Goal: Task Accomplishment & Management: Manage account settings

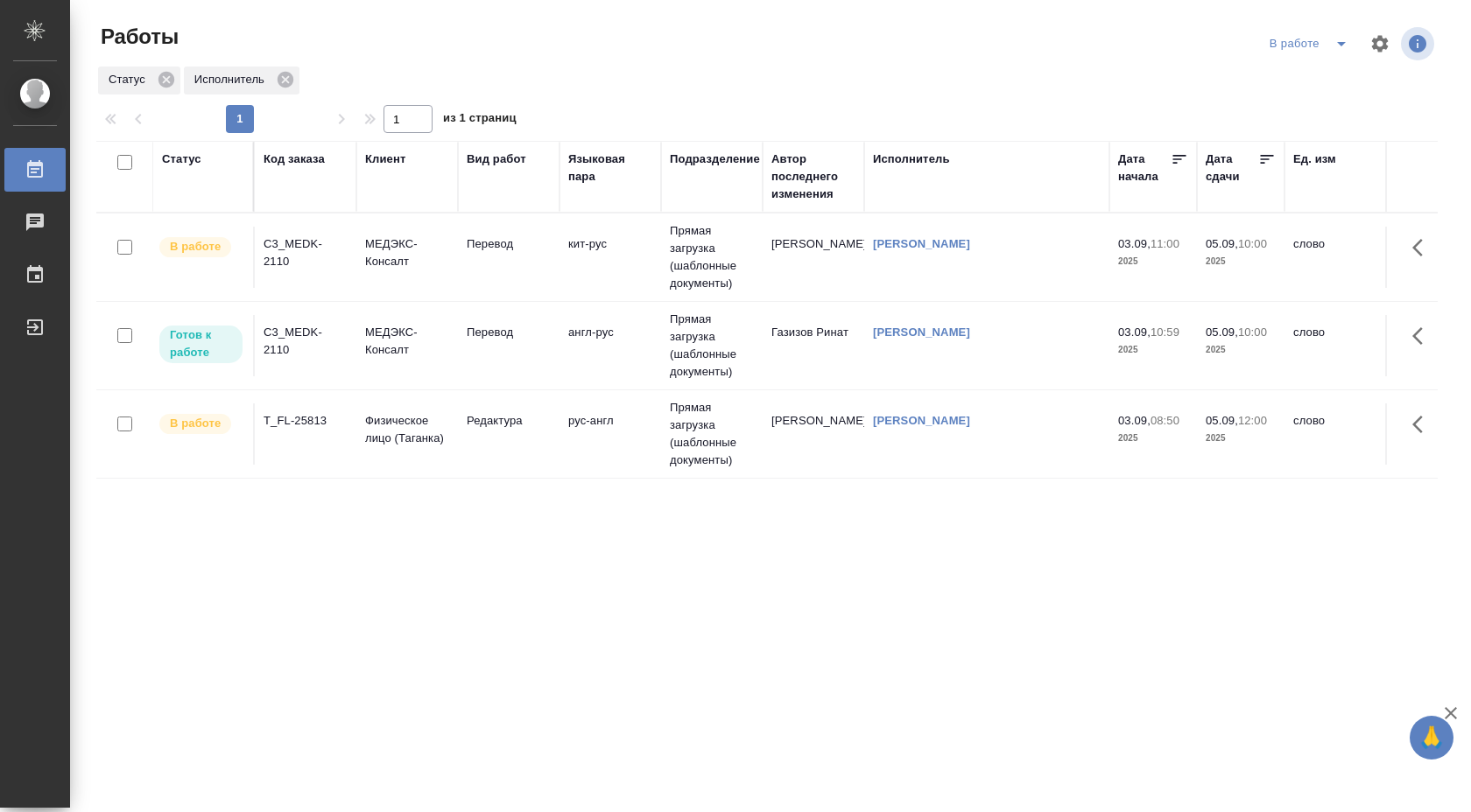
click at [458, 241] on td "Перевод" at bounding box center [508, 258] width 101 height 61
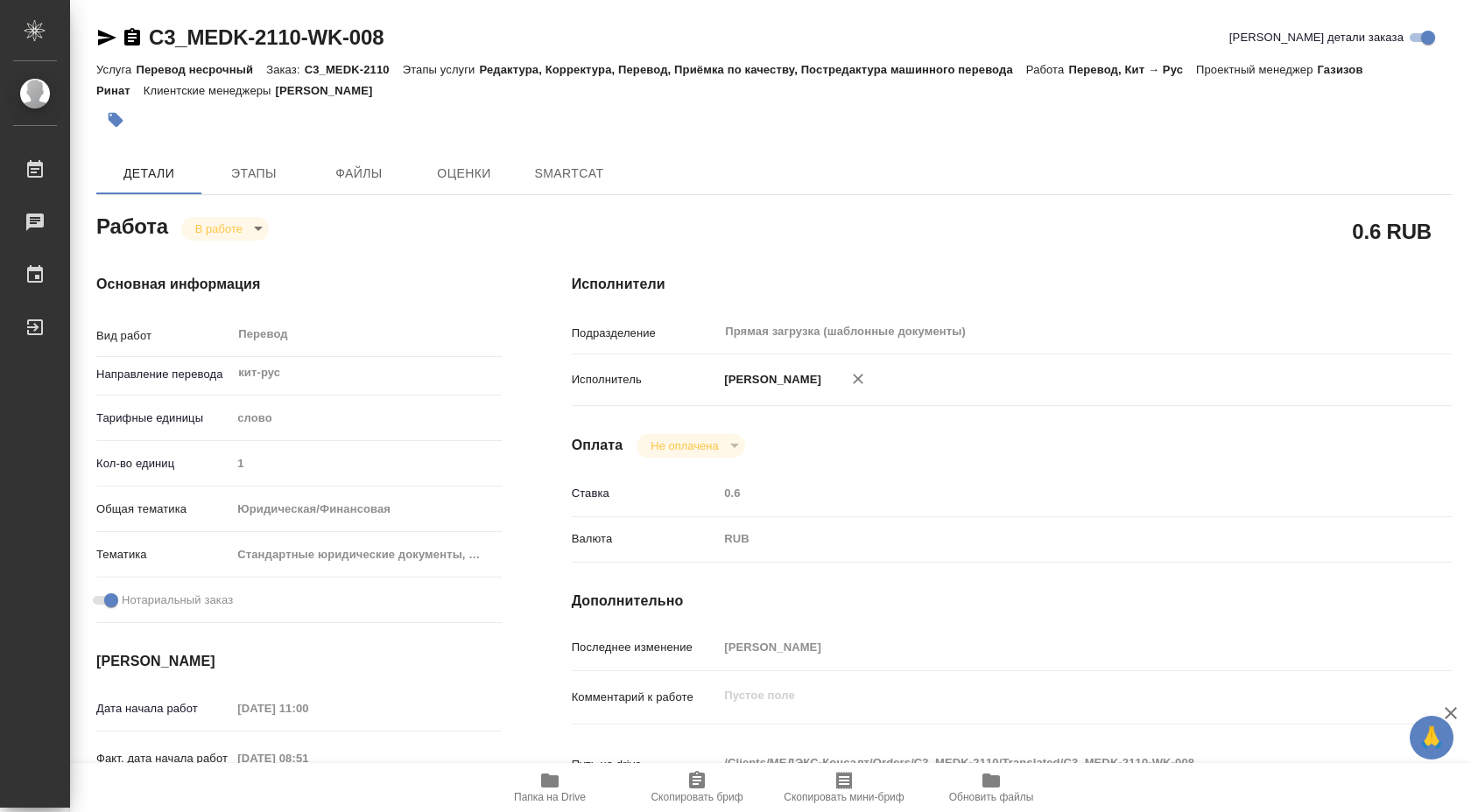
type textarea "x"
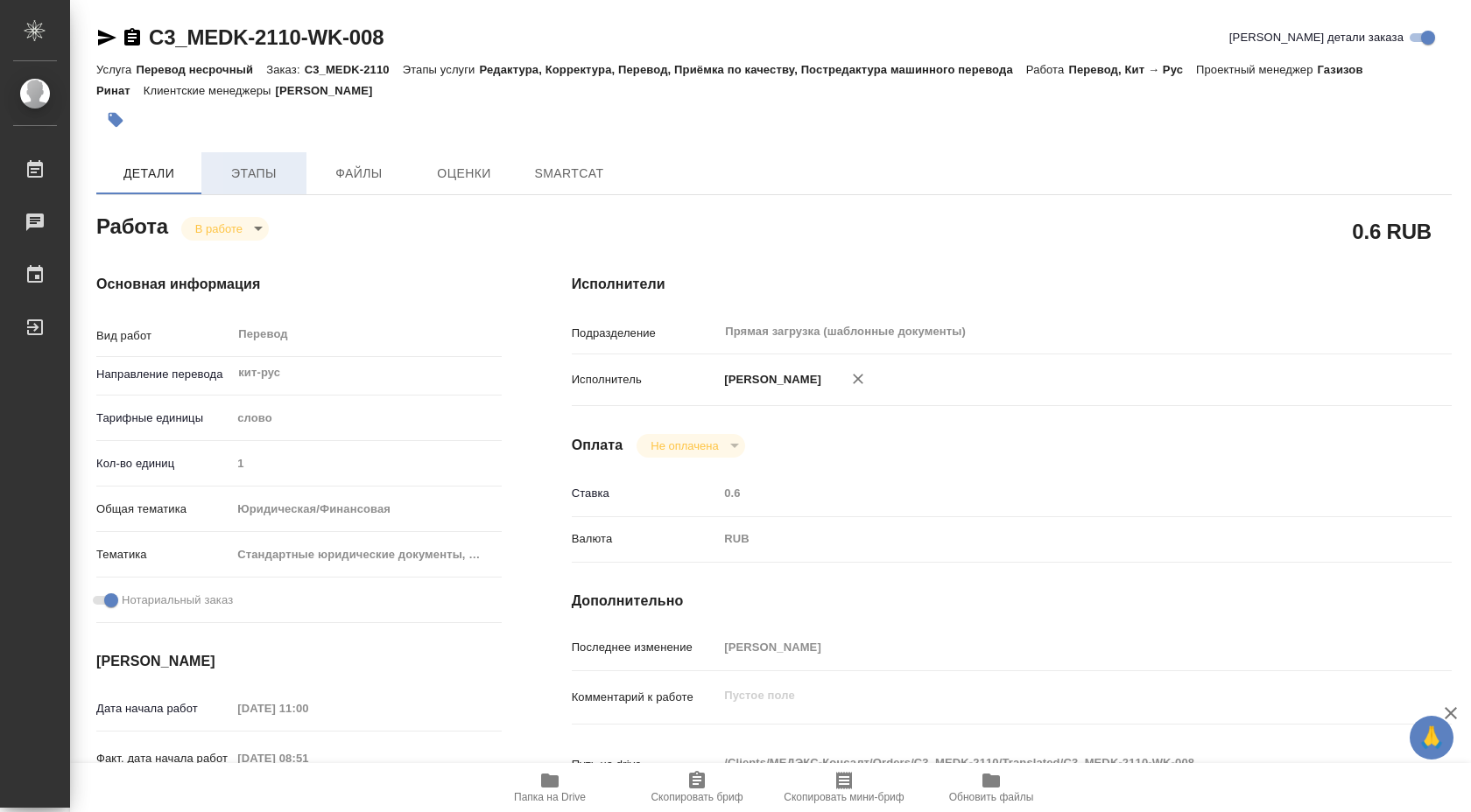
type textarea "x"
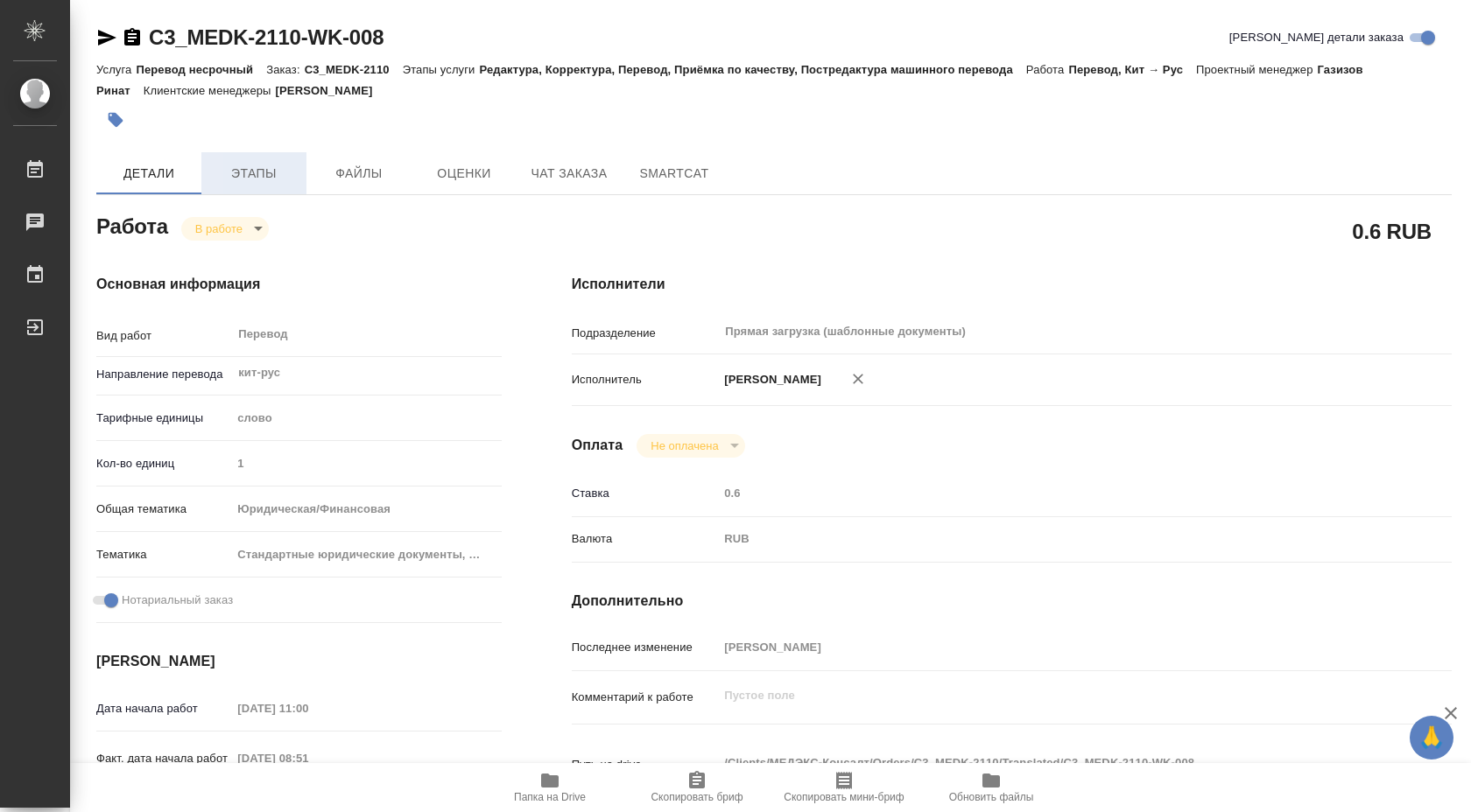
click at [259, 168] on span "Этапы" at bounding box center [253, 174] width 84 height 22
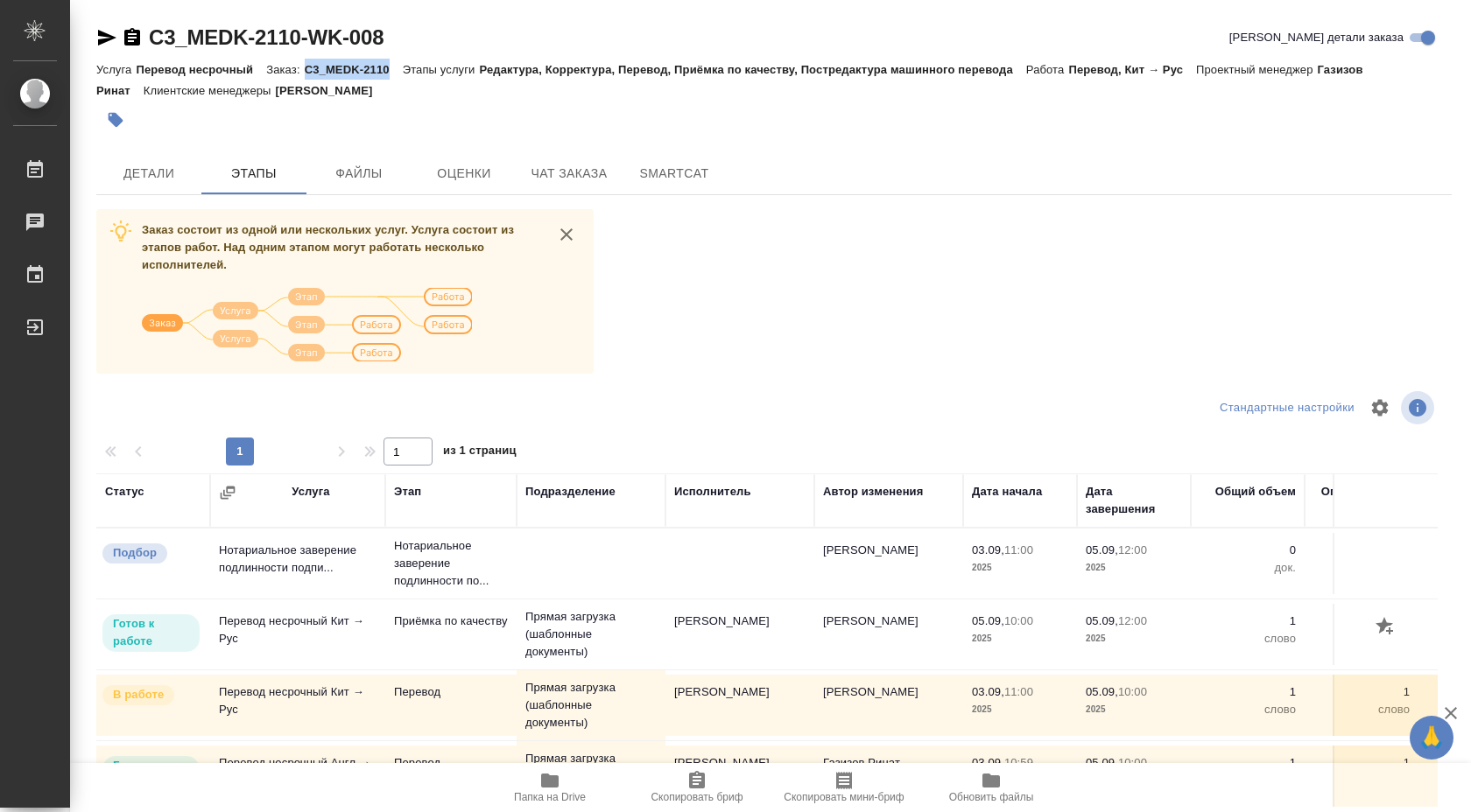
drag, startPoint x: 307, startPoint y: 68, endPoint x: 393, endPoint y: 69, distance: 86.0
click at [393, 69] on div "Услуга Перевод несрочный Заказ: C3_MEDK-2110 Этапы услуги Редактура, Корректура…" at bounding box center [774, 80] width 1355 height 42
copy p "C3_MEDK-2110"
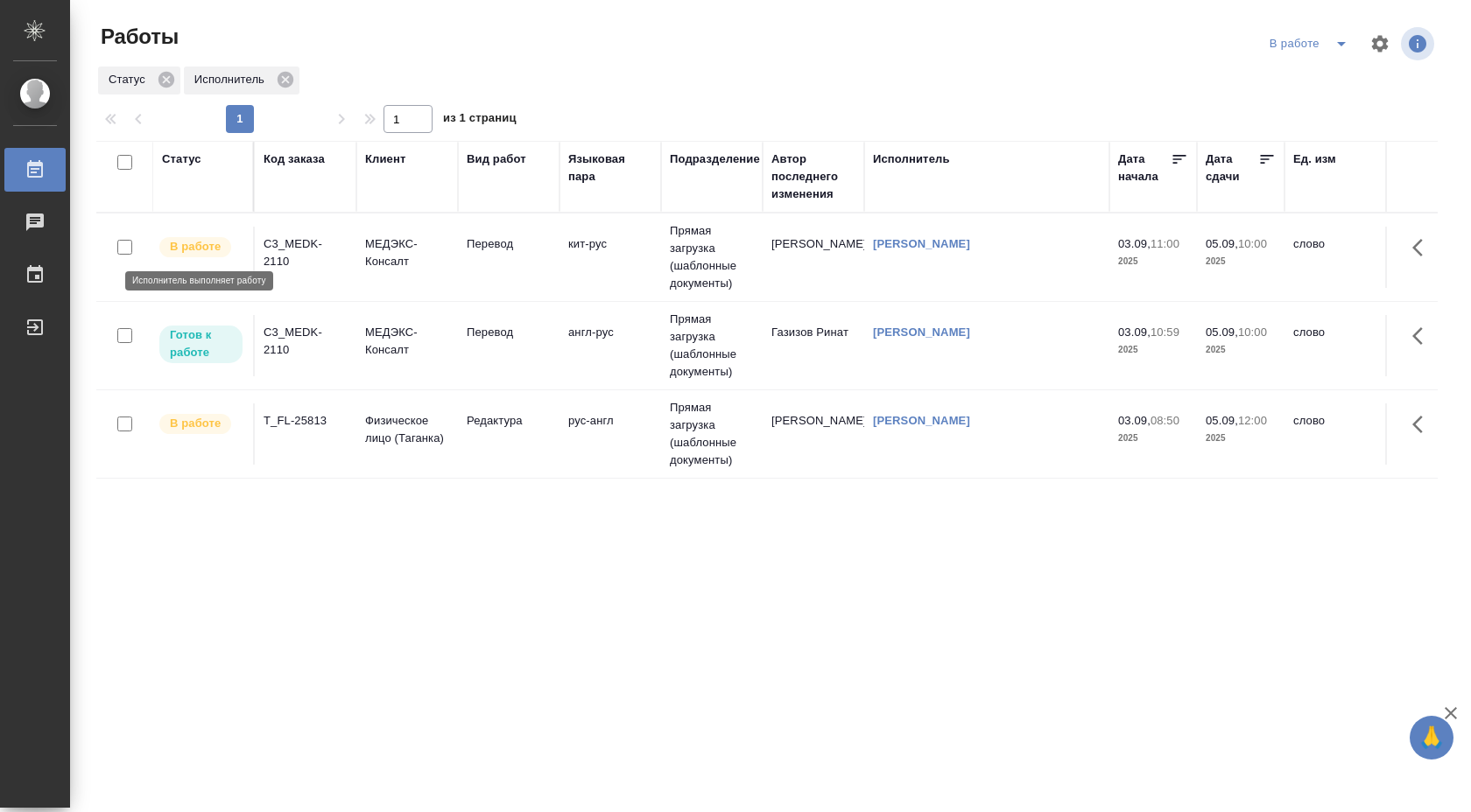
click at [212, 244] on p "В работе" at bounding box center [196, 247] width 51 height 18
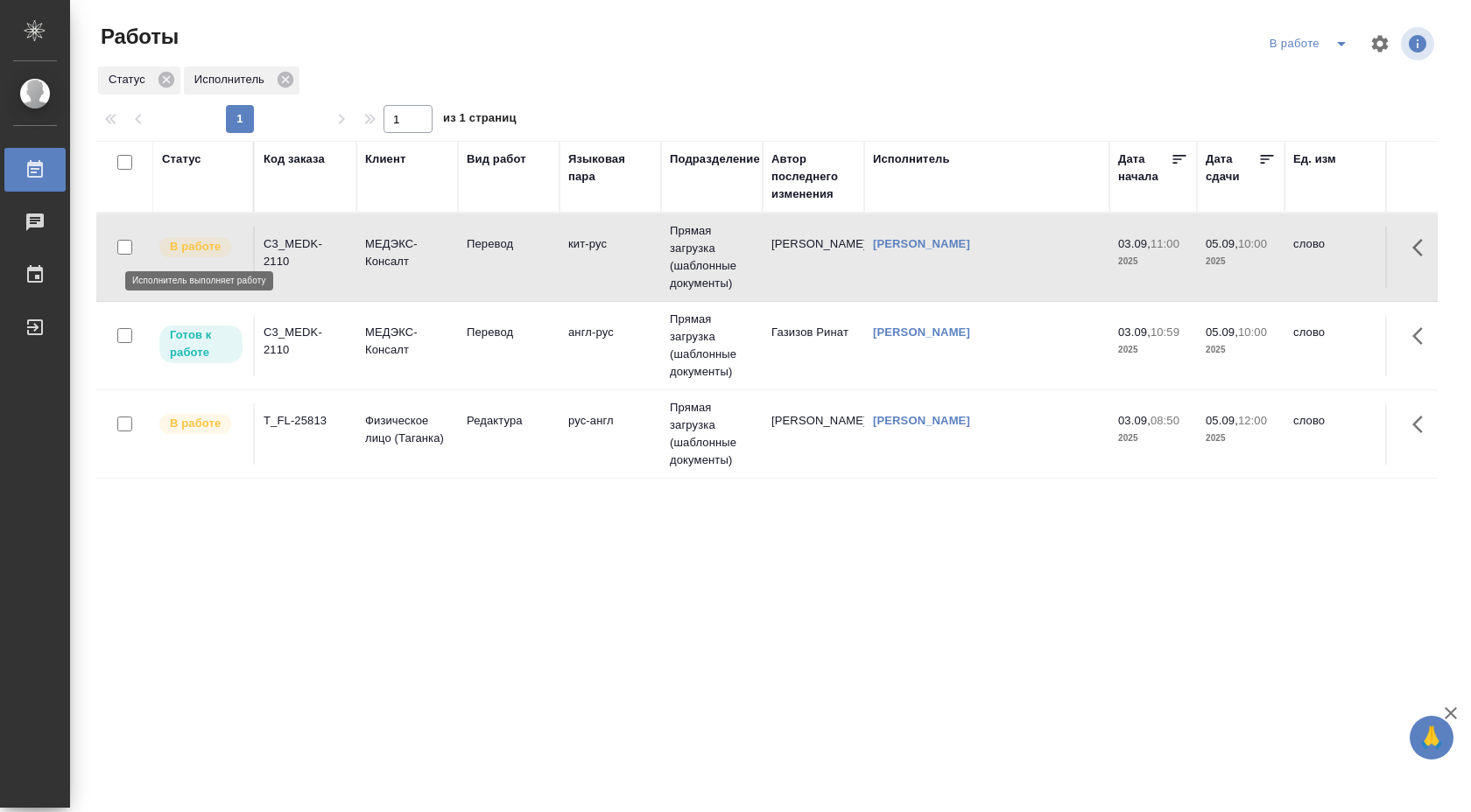
click at [212, 244] on p "В работе" at bounding box center [196, 247] width 51 height 18
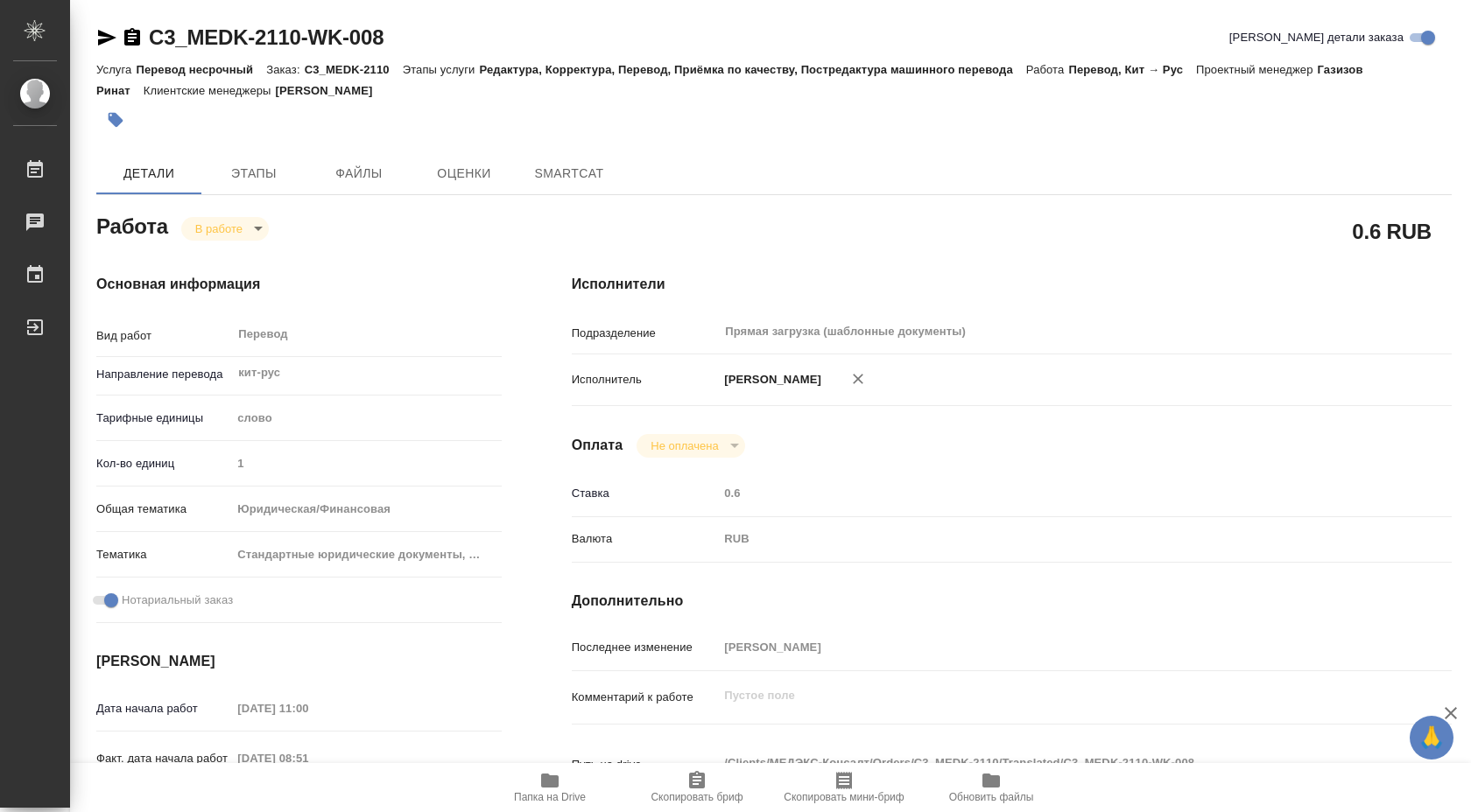
type textarea "x"
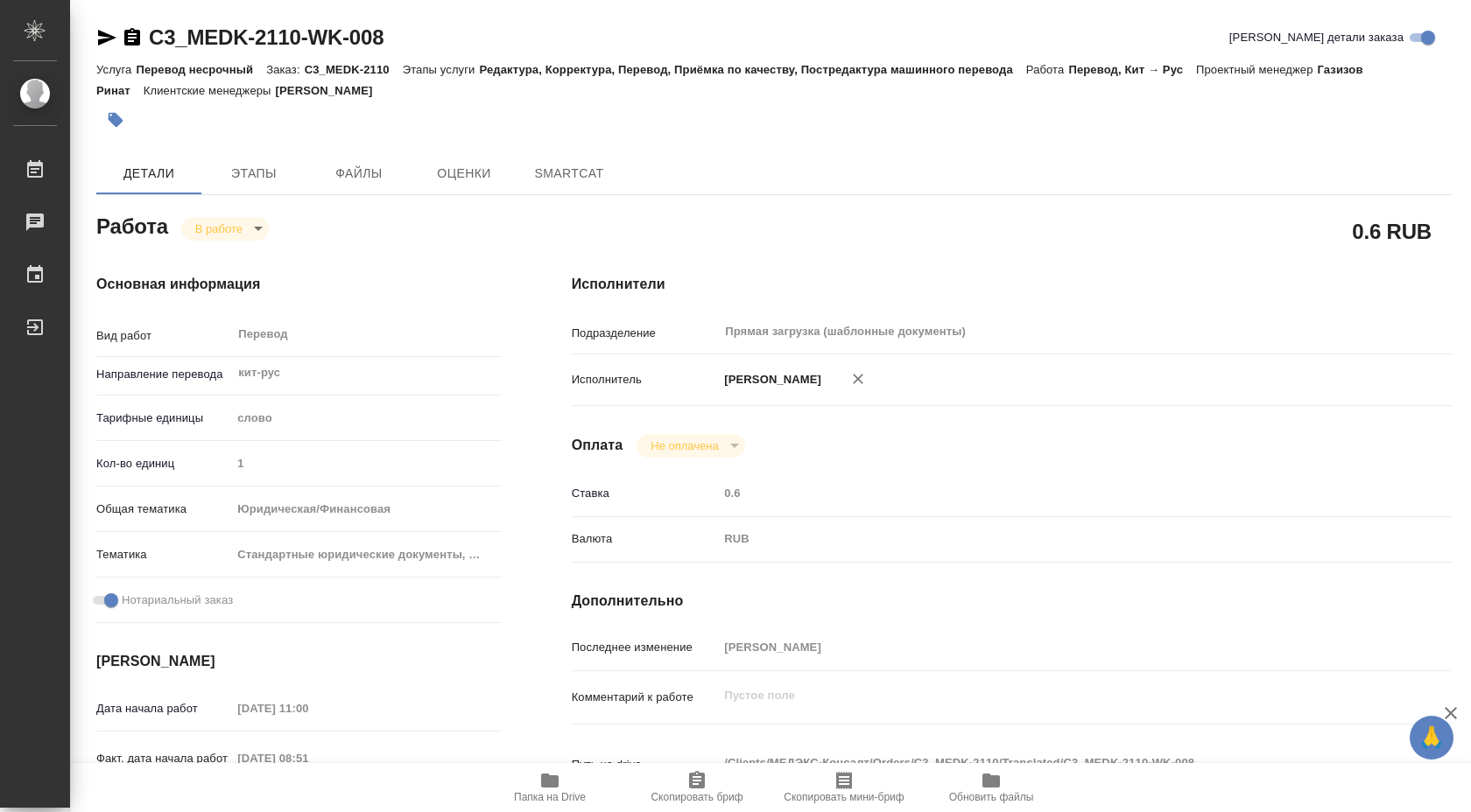
click at [239, 227] on body "🙏 .cls-1 fill:#fff; AWATERA [PERSON_NAME] Чаты График Выйти C3_MEDK-2110-WK-008…" at bounding box center [736, 406] width 1471 height 812
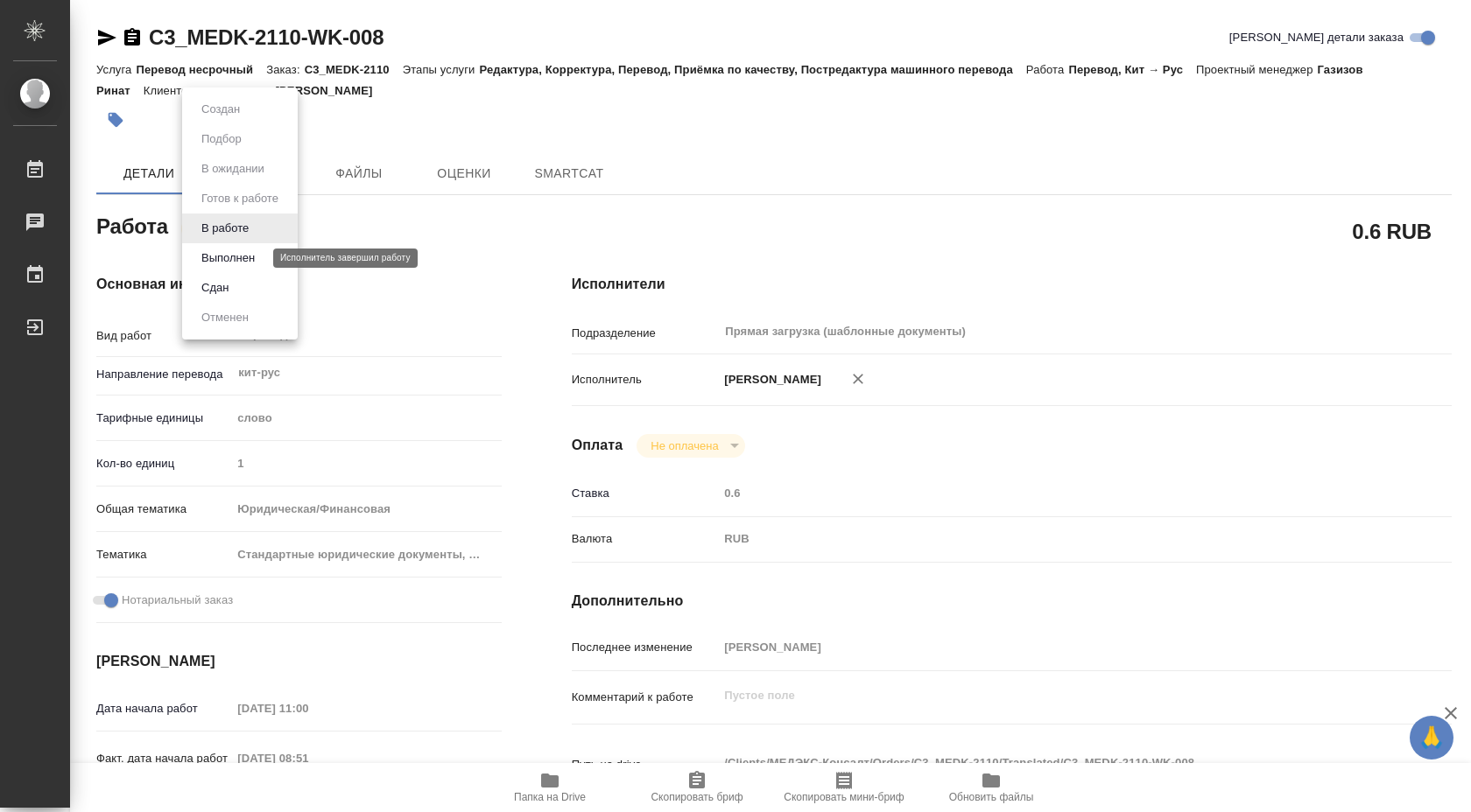
type textarea "x"
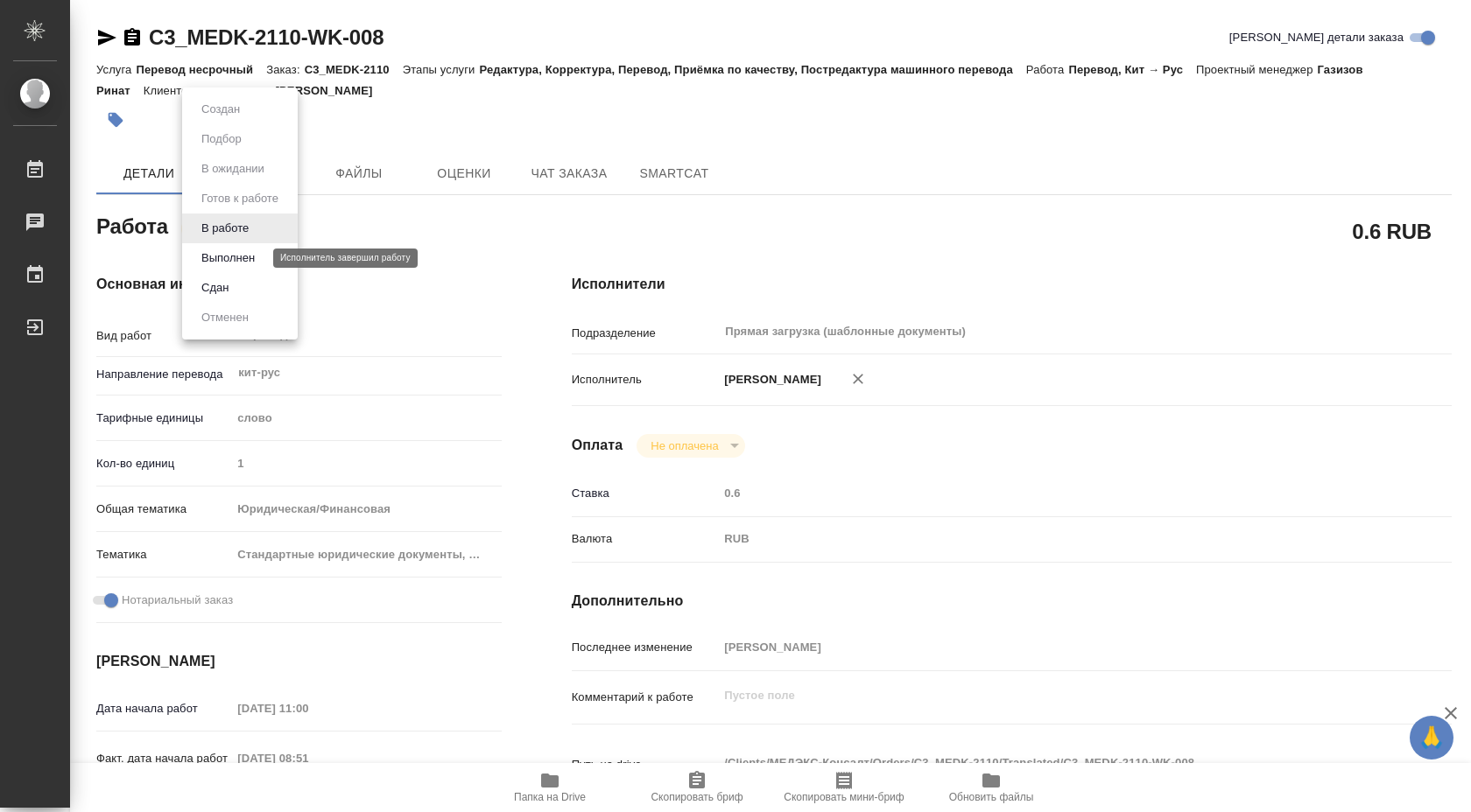
click at [250, 259] on button "Выполнен" at bounding box center [227, 259] width 64 height 20
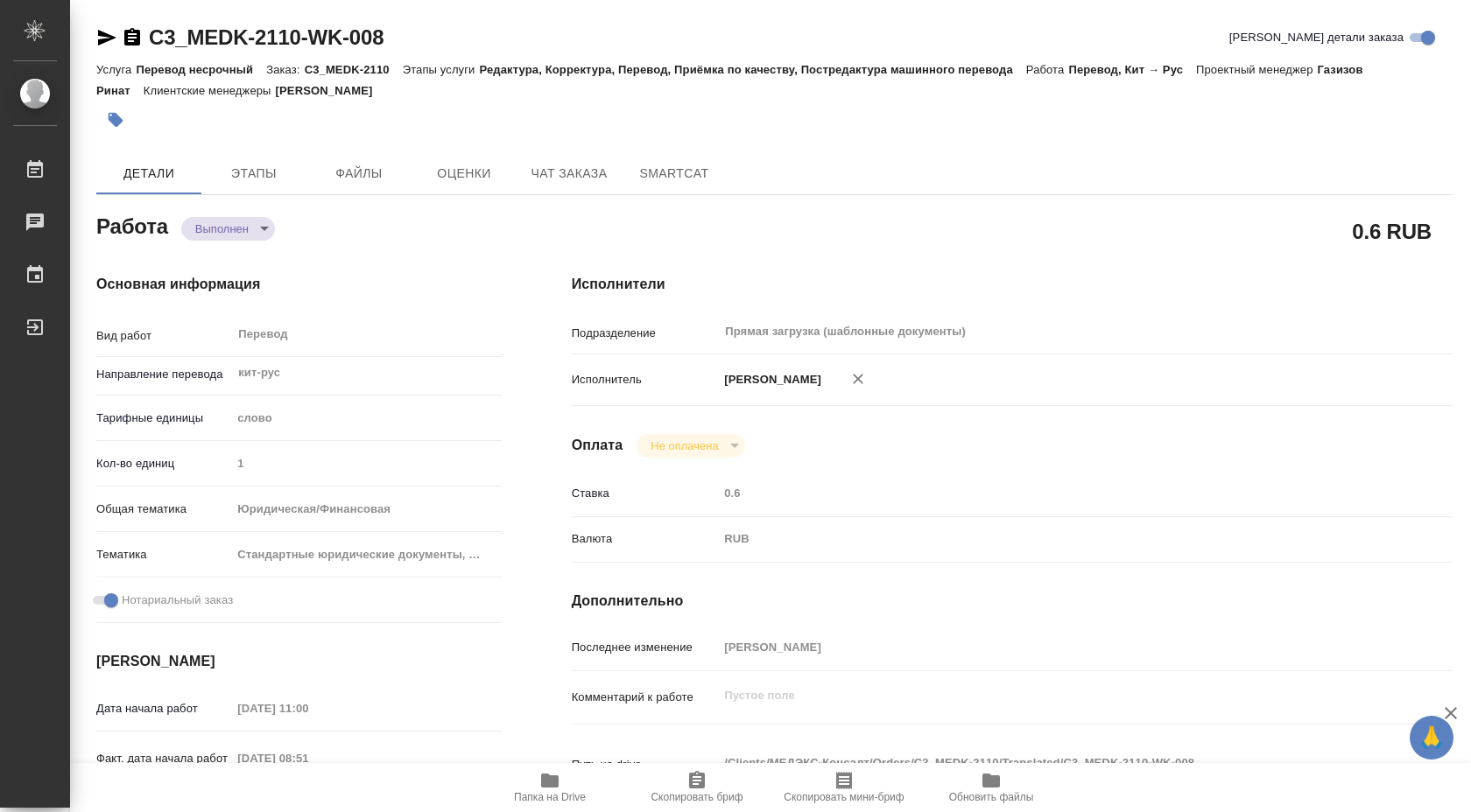
type textarea "x"
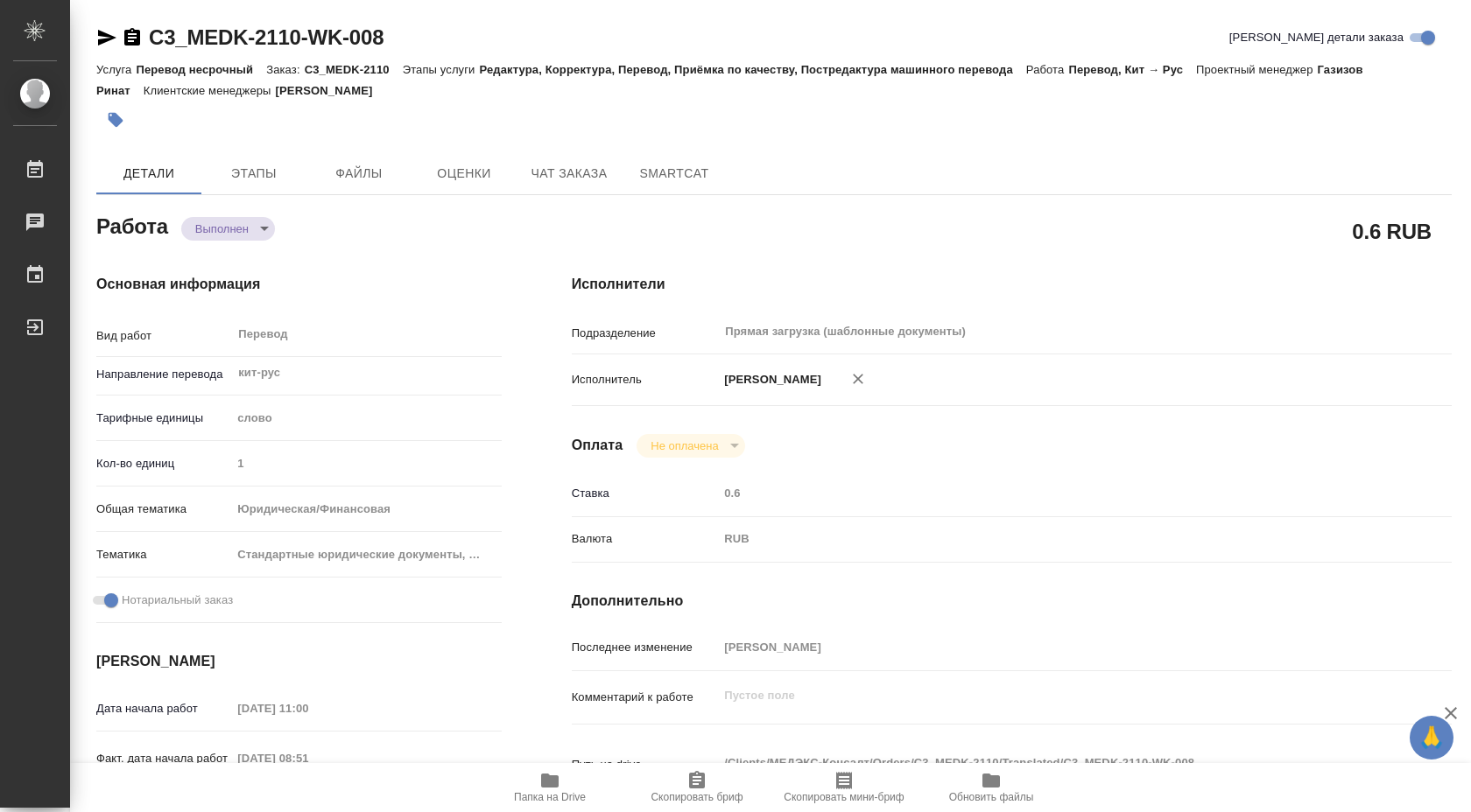
type textarea "x"
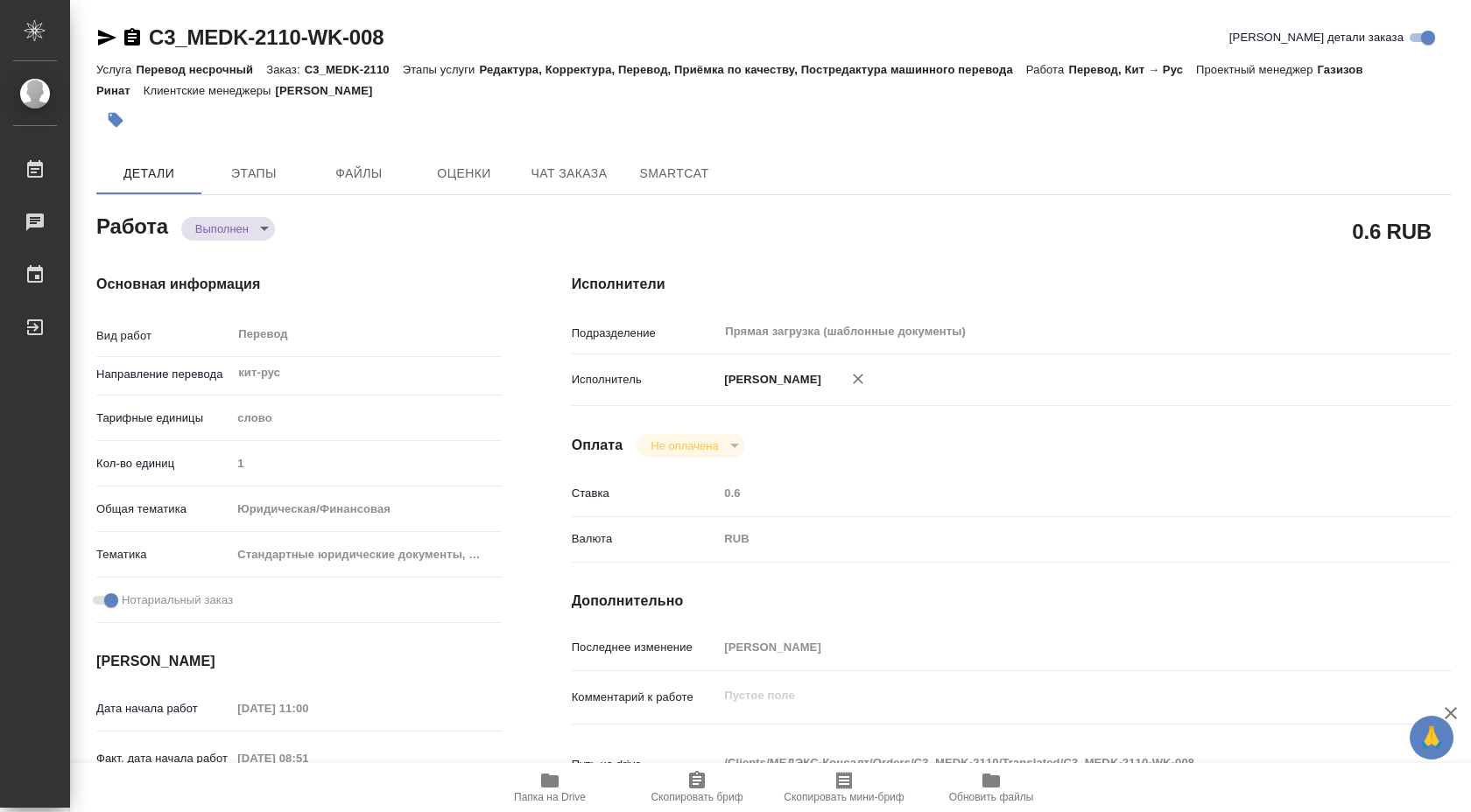
type textarea "x"
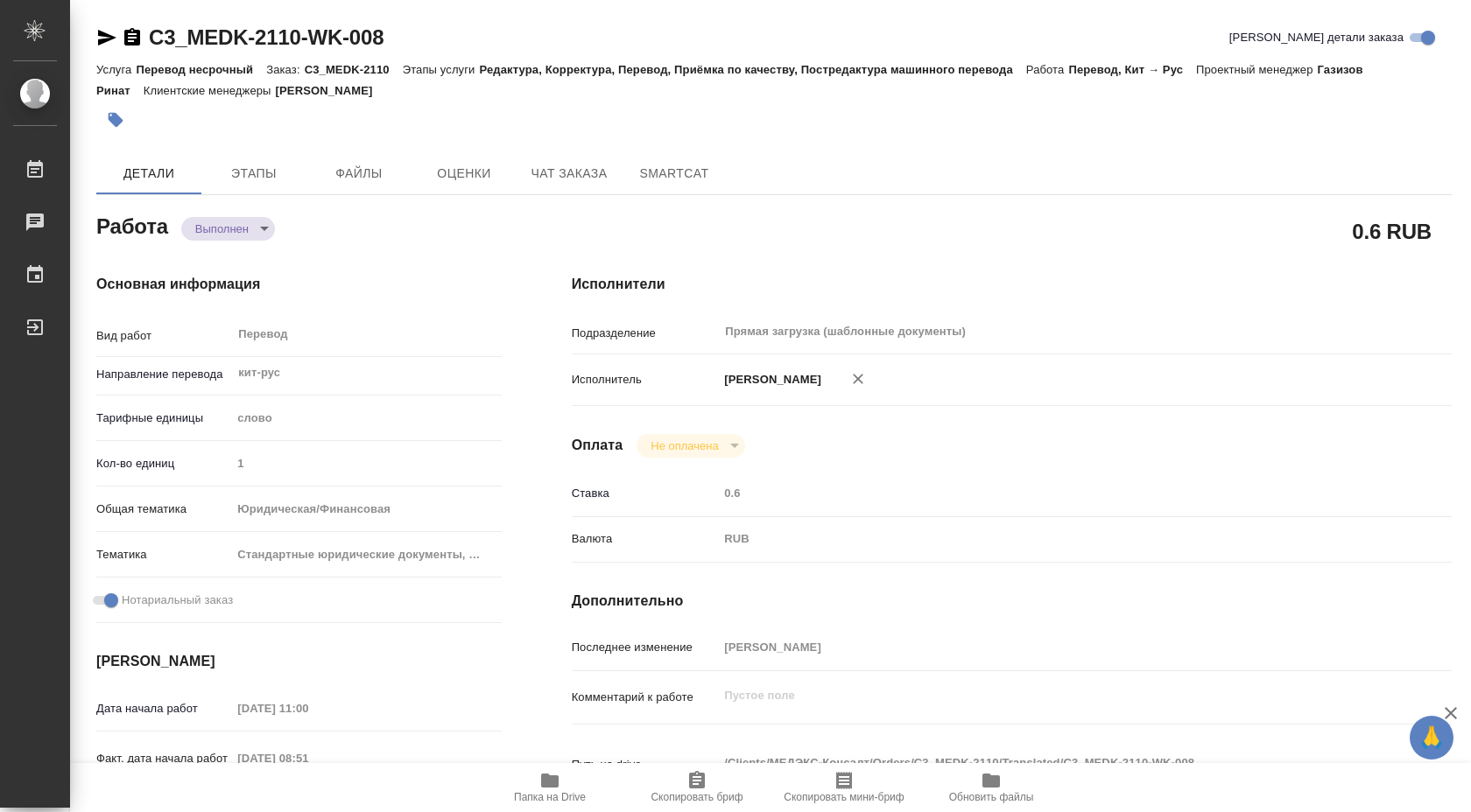
type textarea "x"
